Goal: Task Accomplishment & Management: Complete application form

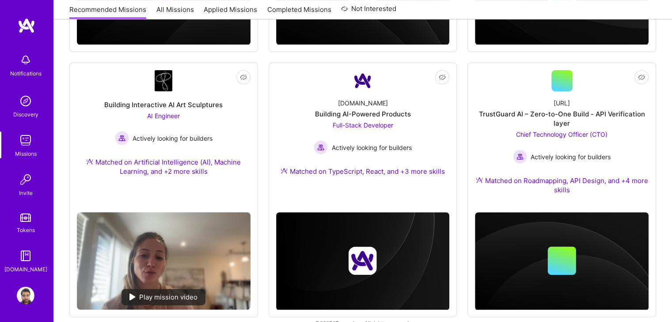
scroll to position [359, 0]
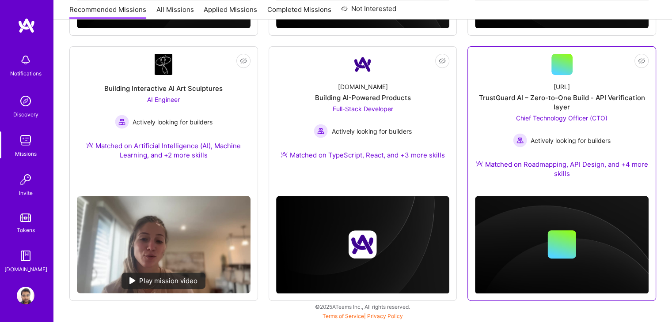
click at [646, 124] on div "[URL] TrustGuard AI – Zero-to-One Build - API Verification layer Chief Technolo…" at bounding box center [562, 132] width 174 height 114
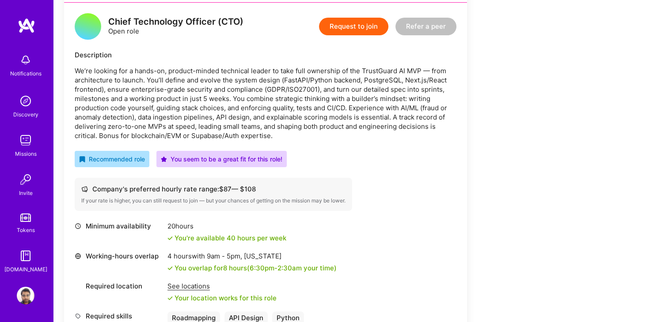
scroll to position [225, 0]
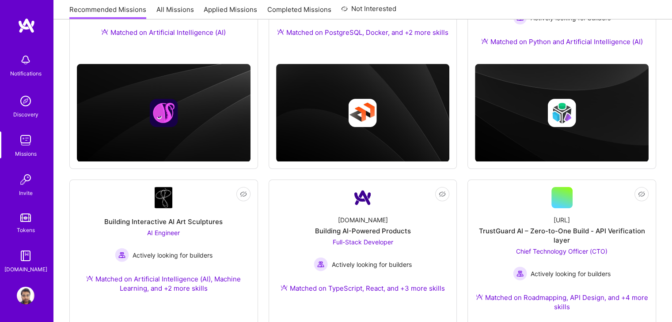
scroll to position [359, 0]
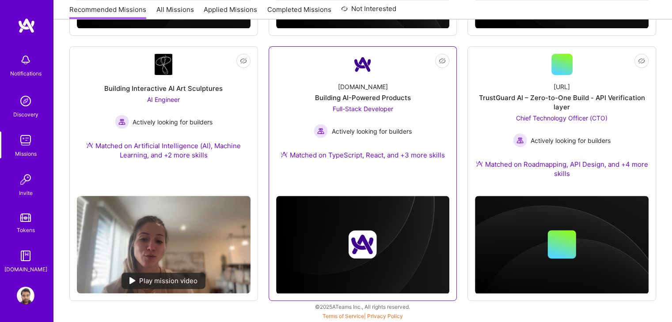
click at [308, 87] on div "[DOMAIN_NAME] Building AI-Powered Products Full-Stack Developer Actively lookin…" at bounding box center [363, 122] width 174 height 95
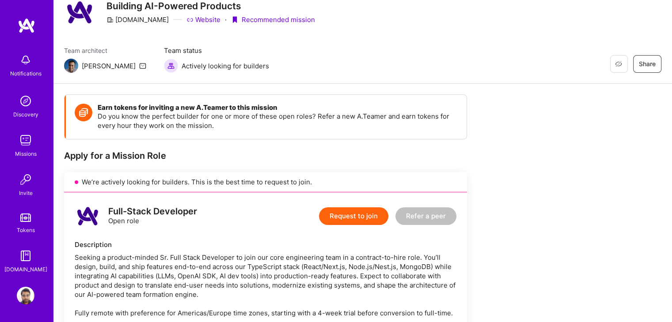
scroll to position [11, 0]
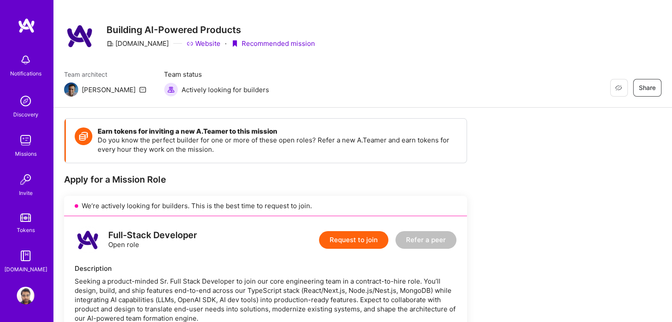
click at [347, 247] on button "Request to join" at bounding box center [353, 240] width 69 height 18
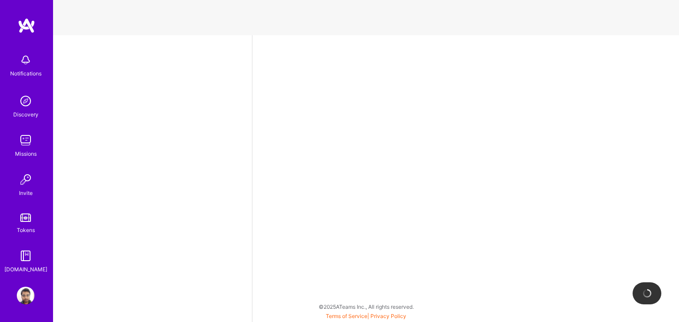
select select "IN"
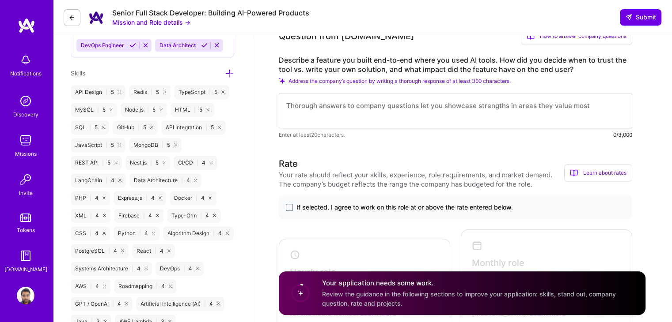
scroll to position [443, 0]
